Goal: Navigation & Orientation: Find specific page/section

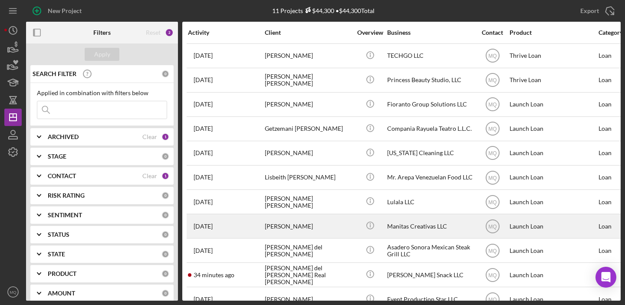
scroll to position [13, 0]
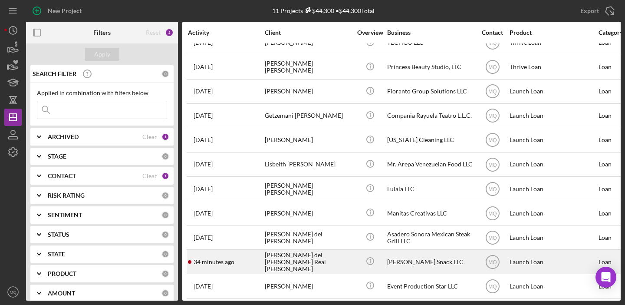
click at [319, 267] on div "[PERSON_NAME] del [PERSON_NAME] Real [PERSON_NAME]" at bounding box center [308, 261] width 87 height 23
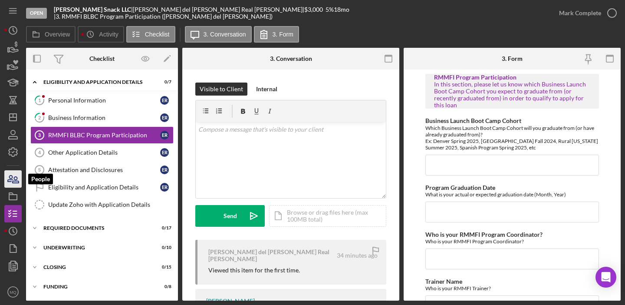
click at [9, 176] on icon "button" at bounding box center [10, 178] width 5 height 6
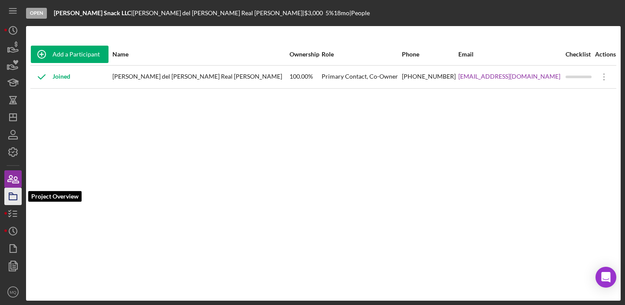
click at [13, 201] on icon "button" at bounding box center [13, 196] width 22 height 22
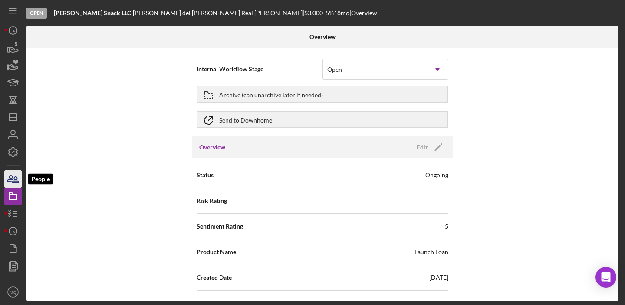
click at [15, 175] on icon "button" at bounding box center [13, 179] width 22 height 22
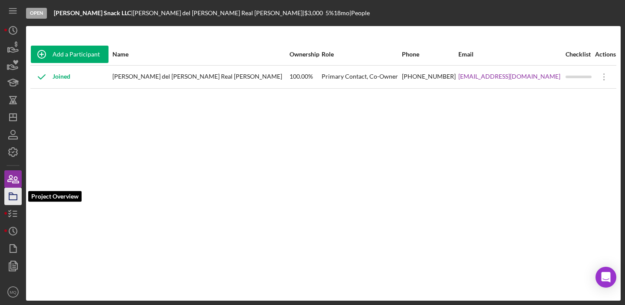
click at [9, 197] on rect "button" at bounding box center [13, 196] width 8 height 5
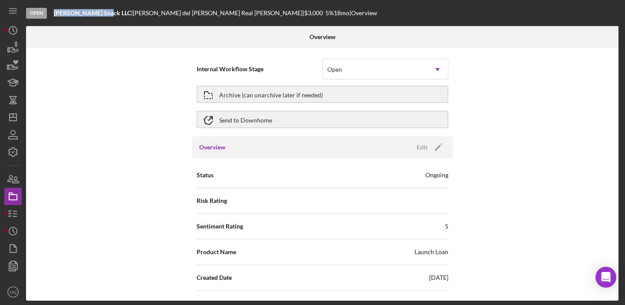
drag, startPoint x: 103, startPoint y: 14, endPoint x: 52, endPoint y: 15, distance: 51.2
click at [52, 15] on div "Open [PERSON_NAME] Snack LLC | [PERSON_NAME] del [PERSON_NAME] Real Guido | $3,…" at bounding box center [323, 13] width 595 height 26
copy b "[PERSON_NAME] Snack LLC"
click at [14, 217] on icon "button" at bounding box center [13, 214] width 22 height 22
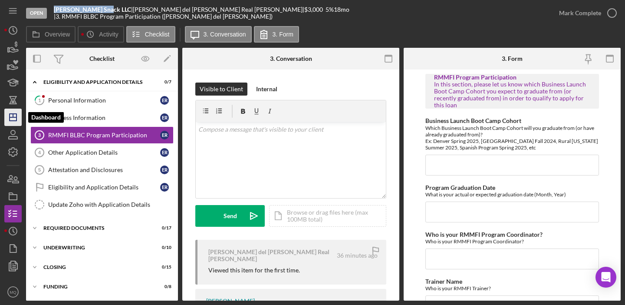
click at [10, 121] on polygon "button" at bounding box center [13, 117] width 7 height 7
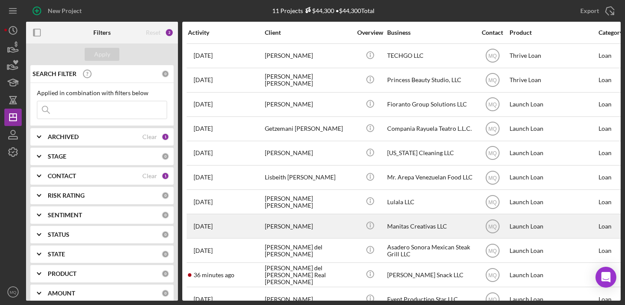
click at [323, 221] on div "[PERSON_NAME]" at bounding box center [308, 225] width 87 height 23
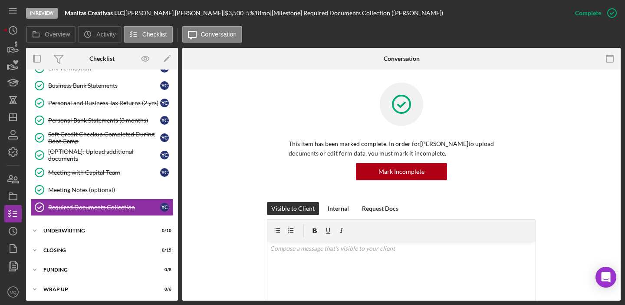
scroll to position [192, 0]
